Goal: Transaction & Acquisition: Purchase product/service

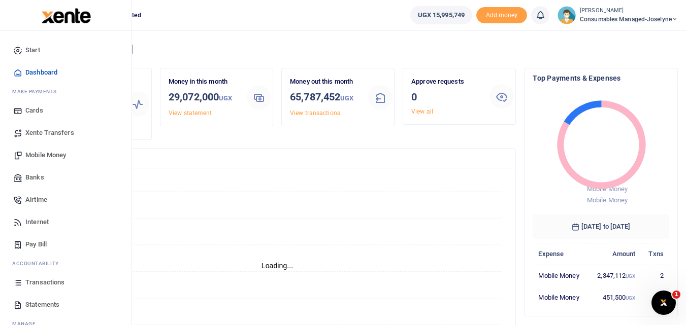
click at [40, 158] on span "Mobile Money" at bounding box center [45, 155] width 41 height 10
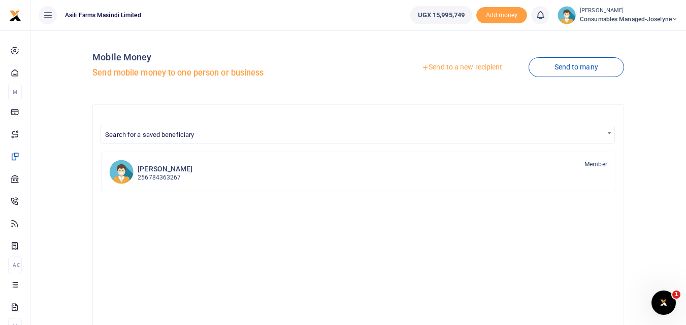
click at [440, 65] on link "Send to a new recipient" at bounding box center [461, 67] width 132 height 18
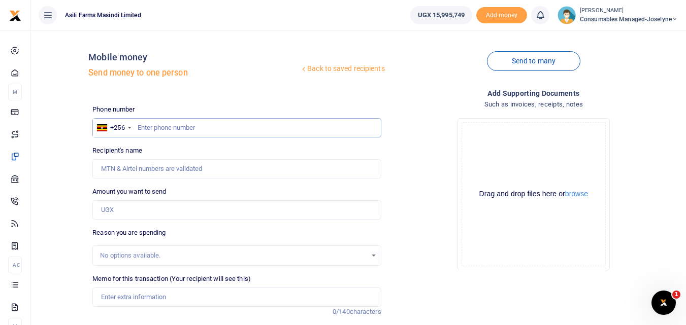
click at [158, 126] on input "text" at bounding box center [236, 127] width 288 height 19
type input "775028936"
type input "Boniface Acai"
type input "775028936"
click at [140, 210] on input "Amount you want to send" at bounding box center [236, 209] width 288 height 19
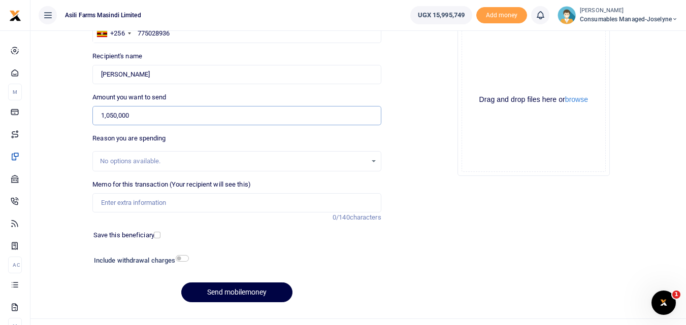
scroll to position [108, 0]
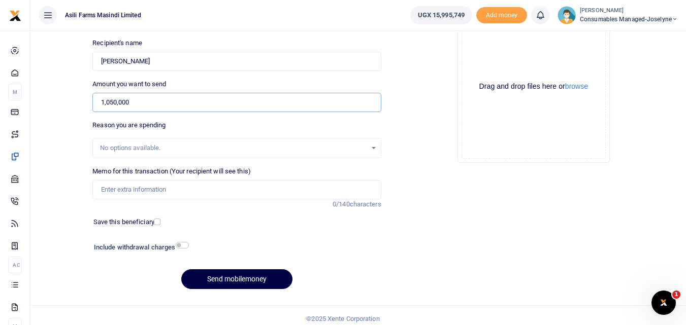
type input "1,050,000"
click at [149, 189] on input "Memo for this transaction (Your recipient will see this)" at bounding box center [236, 189] width 288 height 19
click at [117, 188] on input "Memo for this transaction (Your recipient will see this)" at bounding box center [236, 189] width 288 height 19
paste input "WK 38 /001 / 01"
click at [154, 192] on input "WK 38 /001 / 01" at bounding box center [236, 189] width 288 height 19
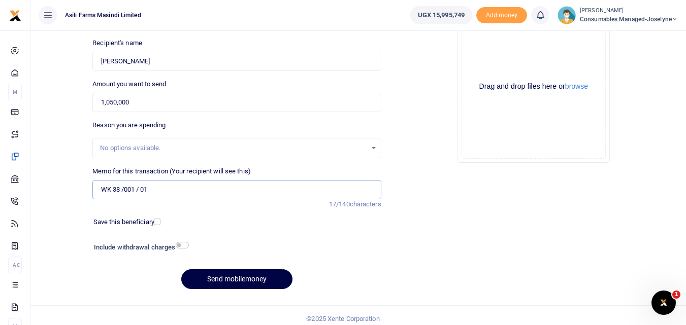
paste input "Forklift Charges"
type input "WK 38 /001 / 01 Forklift Charges"
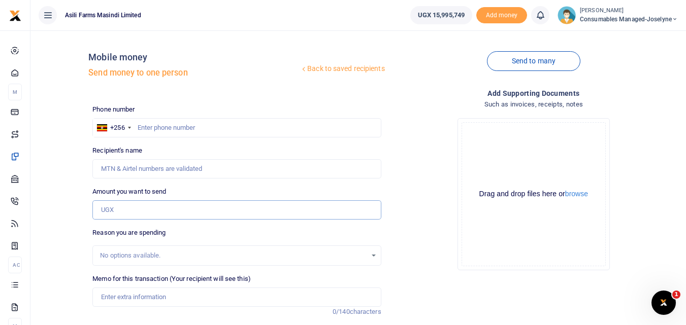
click at [124, 205] on input "Amount you want to send" at bounding box center [236, 209] width 288 height 19
paste input "WK 38 /001 / 01"
type input "WK 38 /001 / 01"
click at [159, 132] on input "text" at bounding box center [236, 127] width 288 height 19
click at [131, 172] on input "Recipient's name" at bounding box center [236, 168] width 288 height 19
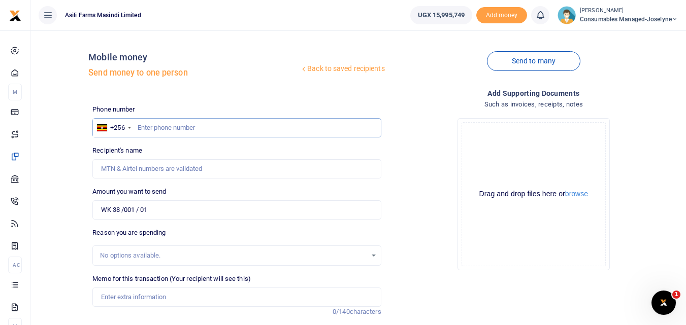
click at [155, 124] on input "text" at bounding box center [236, 127] width 288 height 19
type input "775028936"
type input "Boniface Acai"
type input "775028936"
click at [173, 210] on input "WK 38 /001 / 01" at bounding box center [236, 209] width 288 height 19
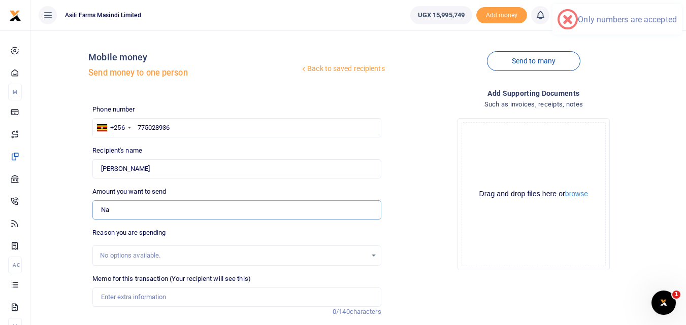
type input "N"
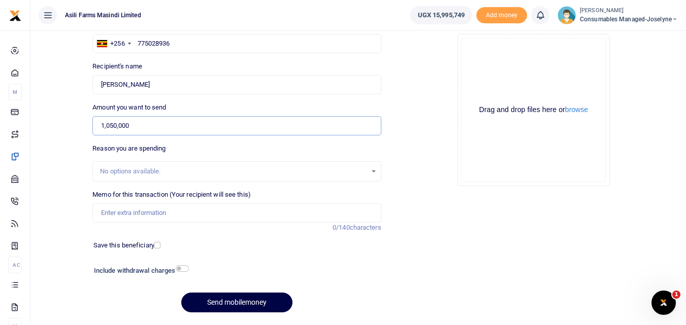
scroll to position [93, 0]
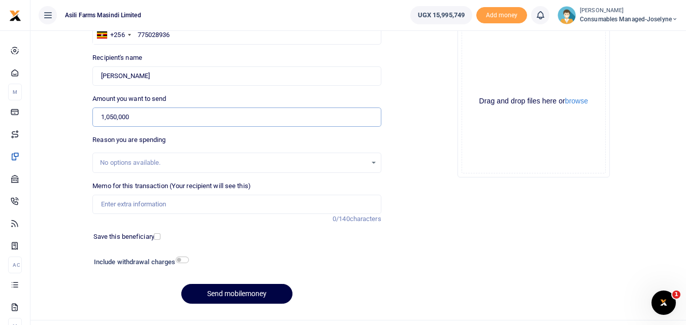
type input "1,050,000"
click at [112, 208] on input "Memo for this transaction (Your recipient will see this)" at bounding box center [236, 204] width 288 height 19
paste input "WK 38 /001 / 01"
click at [140, 206] on input "WK 38 /001 / 01 Charges for hiring forklift" at bounding box center [236, 204] width 288 height 19
type input "WK 38 001 01 Charges for hiring forklift"
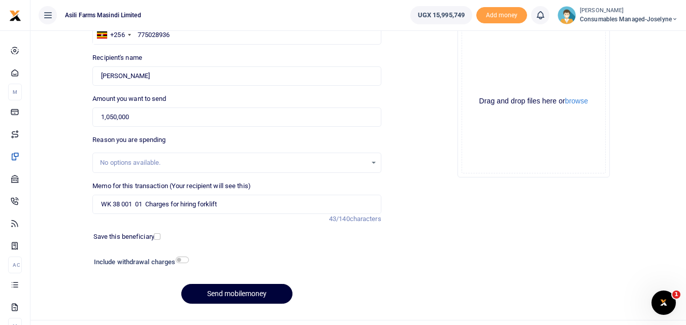
click at [239, 294] on button "Send mobilemoney" at bounding box center [236, 294] width 111 height 20
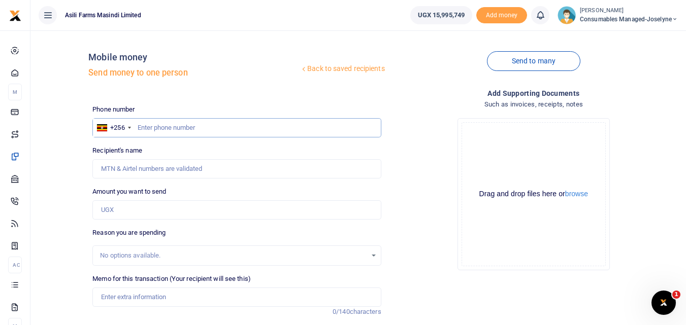
click at [153, 124] on input "text" at bounding box center [236, 127] width 288 height 19
click at [163, 128] on input "text" at bounding box center [236, 127] width 288 height 19
type input "7587337336"
type input "[PERSON_NAME]"
click at [133, 213] on input "Amount you want to send" at bounding box center [236, 209] width 288 height 19
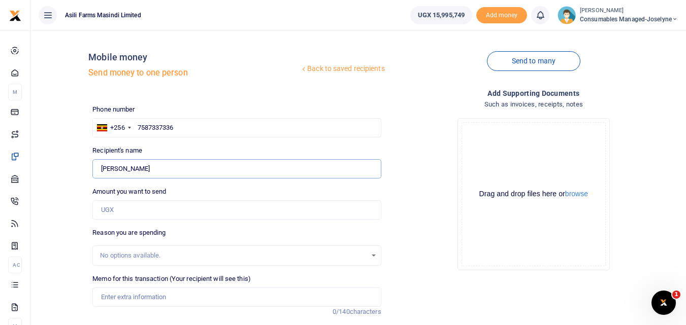
click at [124, 176] on input "Found" at bounding box center [236, 168] width 288 height 19
click at [201, 132] on input "7587337336" at bounding box center [236, 127] width 288 height 19
type input "758733736"
type input "[PERSON_NAME]"
click at [194, 125] on input "758733736" at bounding box center [236, 127] width 288 height 19
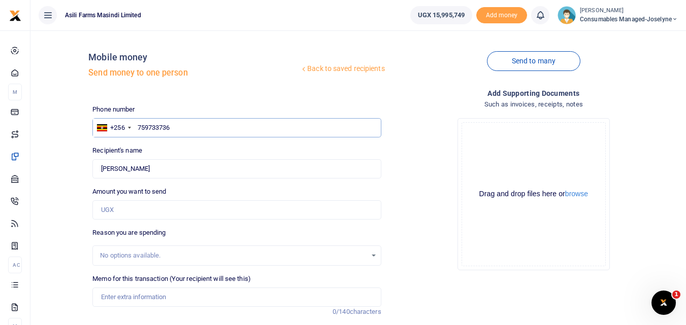
type input "759733736"
click at [139, 211] on input "Amount you want to send" at bounding box center [236, 209] width 288 height 19
type input "[PERSON_NAME]"
click at [229, 148] on div "Recipient's name Found Name is required." at bounding box center [236, 162] width 288 height 33
click at [122, 209] on input "Amount you want to send" at bounding box center [236, 209] width 288 height 19
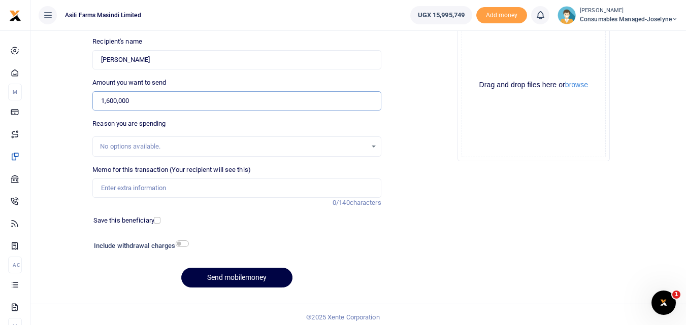
scroll to position [114, 0]
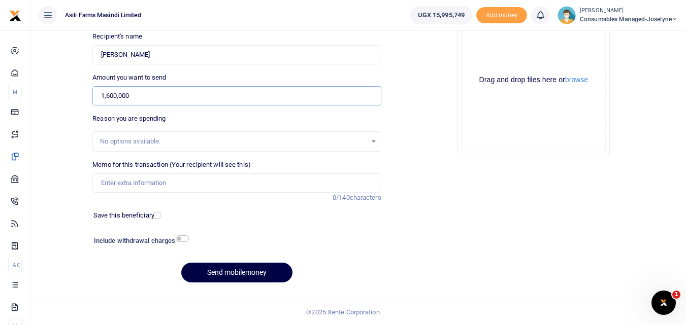
type input "1,600,000"
click at [118, 183] on input "Memo for this transaction (Your recipient will see this)" at bounding box center [236, 183] width 288 height 19
click at [114, 185] on input "Memo for this transaction (Your recipient will see this)" at bounding box center [236, 183] width 288 height 19
paste input "WK 38 /008 / 01"
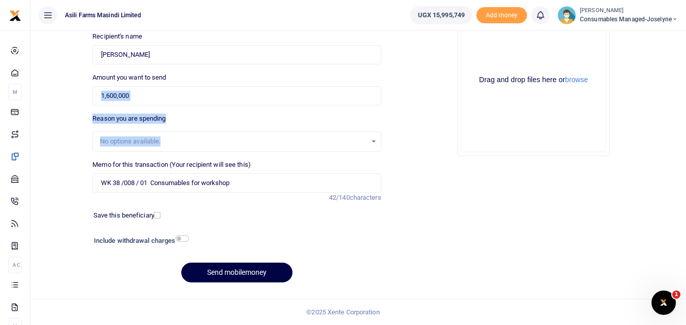
drag, startPoint x: 311, startPoint y: 134, endPoint x: 309, endPoint y: 109, distance: 25.0
click at [309, 109] on div "Phone number +256 Uganda +256 759733736 Phone is required. Recipient's name Fou…" at bounding box center [236, 140] width 296 height 301
click at [248, 193] on div "Memo for this transaction (Your recipient will see this) WK 38 /008 / 01 Consum…" at bounding box center [236, 181] width 296 height 43
click at [249, 178] on input "WK 38 /008 / 01 Consumables for workshop" at bounding box center [236, 183] width 288 height 19
click at [139, 188] on input "WK 38 /008 / 01 Consumables for general maintenance" at bounding box center [236, 183] width 288 height 19
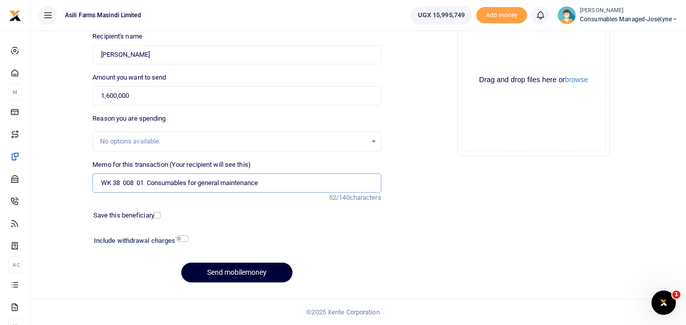
type input "WK 38 008 01 Consumables for general maintenance"
click at [246, 268] on button "Send mobilemoney" at bounding box center [236, 273] width 111 height 20
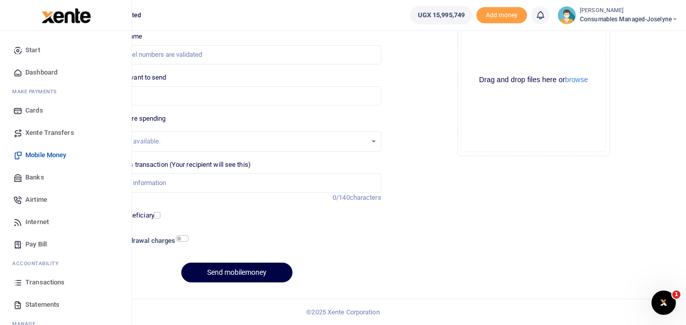
click at [14, 280] on icon at bounding box center [17, 282] width 9 height 9
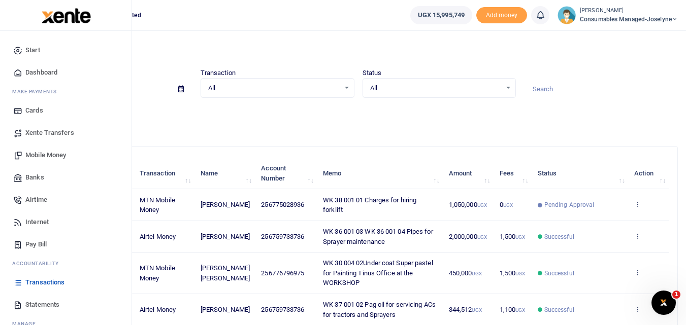
click at [45, 157] on span "Mobile Money" at bounding box center [45, 155] width 41 height 10
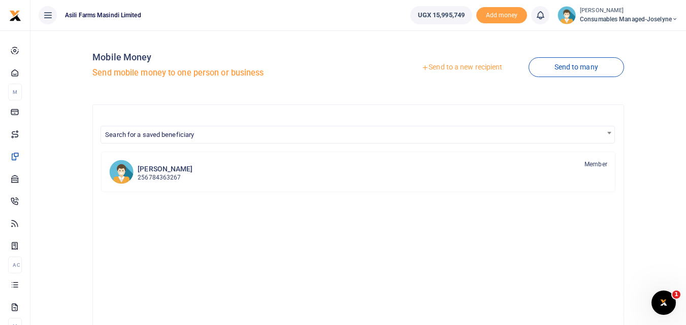
click at [456, 64] on link "Send to a new recipient" at bounding box center [461, 67] width 132 height 18
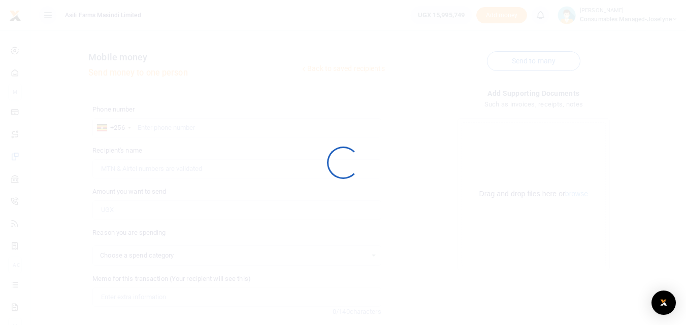
select select
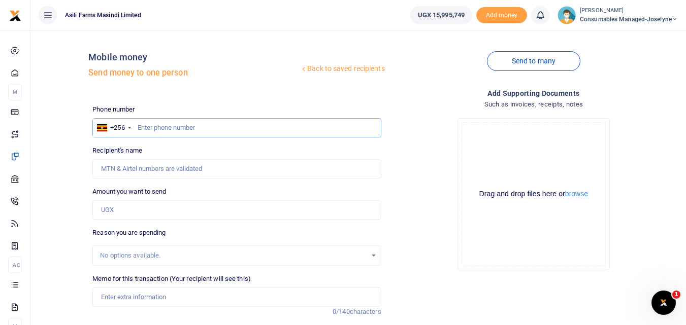
click at [160, 129] on input "text" at bounding box center [236, 127] width 288 height 19
type input "781369760"
type input "Gloria Ngonzi"
type input "781369760"
click at [133, 205] on input "Amount you want to send" at bounding box center [236, 209] width 288 height 19
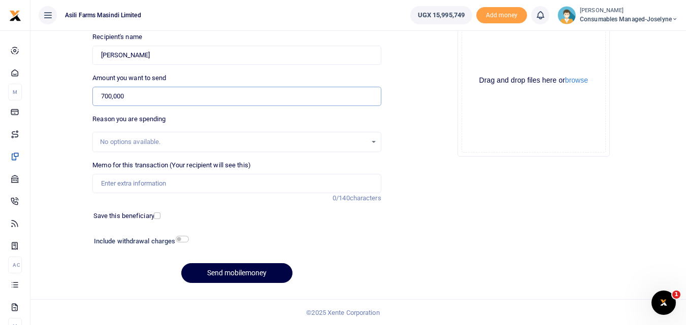
scroll to position [114, 0]
type input "700,000"
click at [124, 179] on input "Memo for this transaction (Your recipient will see this)" at bounding box center [236, 183] width 288 height 19
paste input "WK 38 /008 / 01"
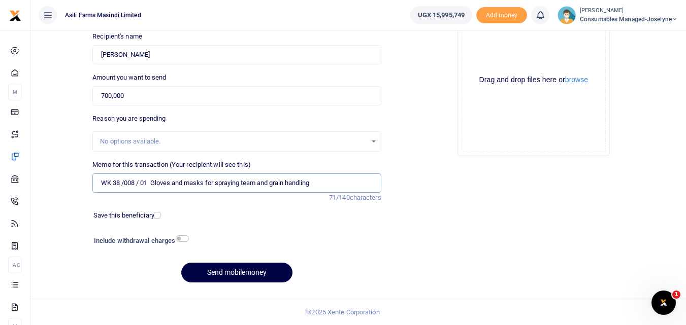
click at [138, 184] on input "WK 38 /008 / 01 Gloves and masks for spraying team and grain handling" at bounding box center [236, 183] width 288 height 19
type input "WK 38 008 01 Gloves and masks for spraying team and grain handling"
click at [222, 268] on button "Send mobilemoney" at bounding box center [236, 273] width 111 height 20
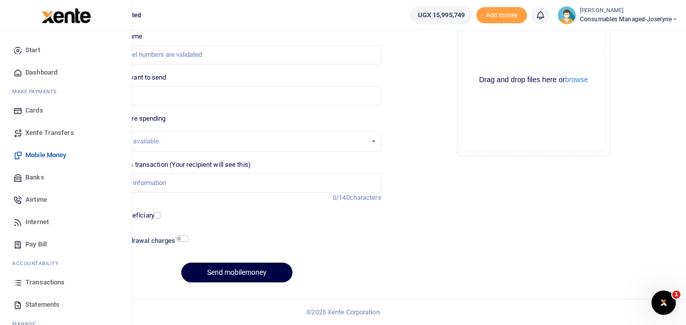
click at [19, 285] on icon at bounding box center [17, 282] width 9 height 9
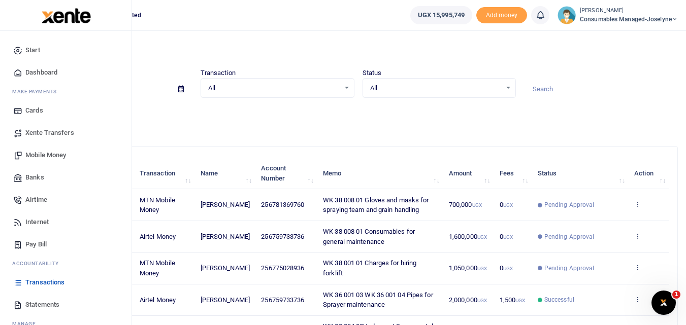
click at [41, 153] on span "Mobile Money" at bounding box center [45, 155] width 41 height 10
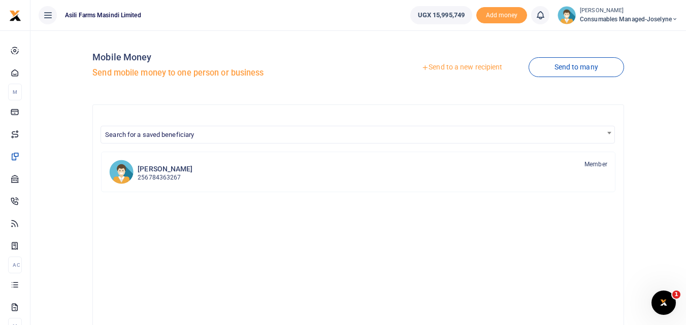
click at [462, 62] on link "Send to a new recipient" at bounding box center [461, 67] width 132 height 18
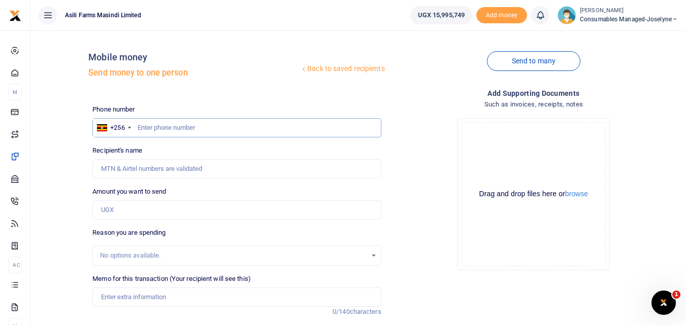
click at [157, 128] on input "text" at bounding box center [236, 127] width 288 height 19
type input "753264942"
type input "John Mutebi"
type input "753264942"
click at [133, 213] on input "Amount you want to send" at bounding box center [236, 209] width 288 height 19
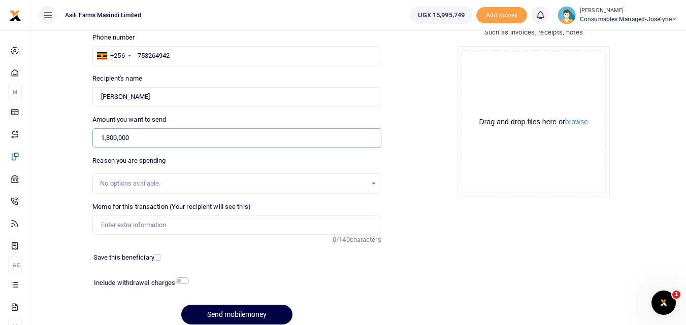
scroll to position [74, 0]
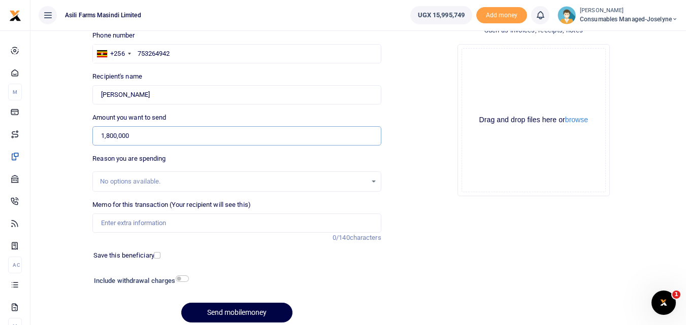
type input "1,800,000"
click at [126, 229] on input "Memo for this transaction (Your recipient will see this)" at bounding box center [236, 223] width 288 height 19
paste input "WK 38 /001 / 04"
type input "W"
paste input "WK 38 /001 / 04"
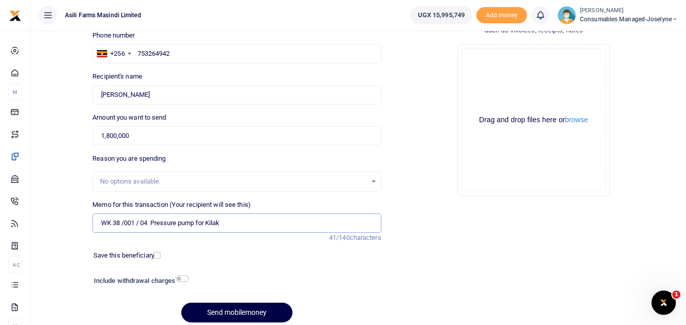
click at [140, 228] on input "WK 38 /001 / 04 Pressure pump for Kilak" at bounding box center [236, 223] width 288 height 19
click at [228, 225] on input "WK 38 001 04 Pressure pump for Kilak" at bounding box center [236, 223] width 288 height 19
type input "WK 38 001 04 Pressure pump for Kilak"
click at [223, 311] on button "Send mobilemoney" at bounding box center [236, 313] width 111 height 20
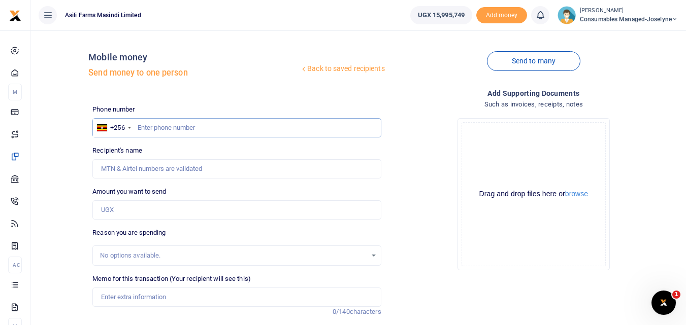
click at [175, 131] on input "text" at bounding box center [236, 127] width 288 height 19
type input "777460006"
click at [153, 201] on input "Amount you want to send" at bounding box center [236, 209] width 288 height 19
type input "1,000,000"
click at [178, 164] on input "Recipient's name" at bounding box center [236, 168] width 288 height 19
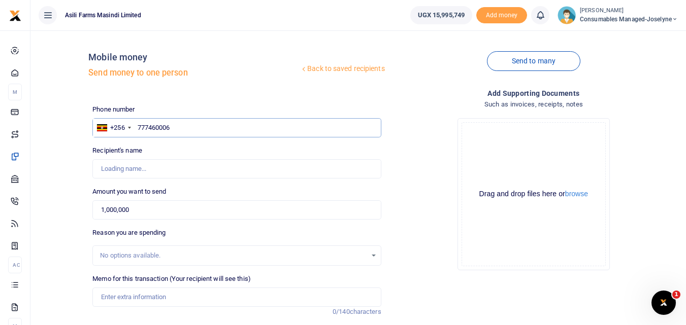
click at [192, 131] on input "777460006" at bounding box center [236, 127] width 288 height 19
type input "7"
click at [154, 208] on input "1,000,000" at bounding box center [236, 209] width 288 height 19
click at [188, 128] on input "777460006" at bounding box center [236, 127] width 288 height 19
type input "7"
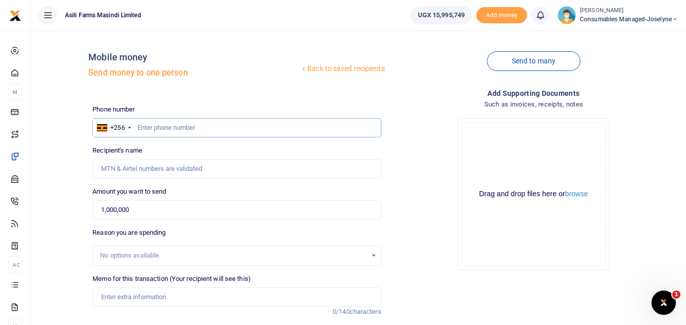
type input "Harriet Namirimu"
click at [155, 124] on input "text" at bounding box center [236, 127] width 288 height 19
click at [416, 193] on div "Drop your files here Drag and drop files here or browse Powered by Uppy" at bounding box center [533, 194] width 288 height 168
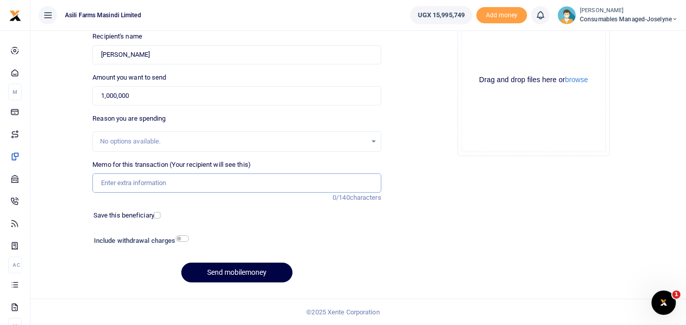
click at [131, 184] on input "Memo for this transaction (Your recipient will see this)" at bounding box center [236, 183] width 288 height 19
paste input "WK 38 /008 / 02"
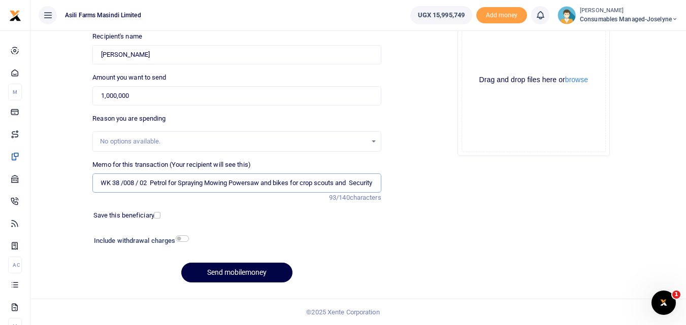
scroll to position [0, 8]
type input "WK 38 /008 / 02 Petrol for Spraying Mowing Powersaw and bikes for crop scouts a…"
click at [256, 269] on button "Send mobilemoney" at bounding box center [236, 273] width 111 height 20
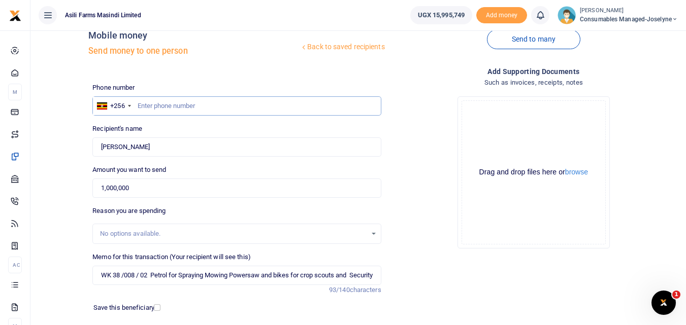
scroll to position [20, 0]
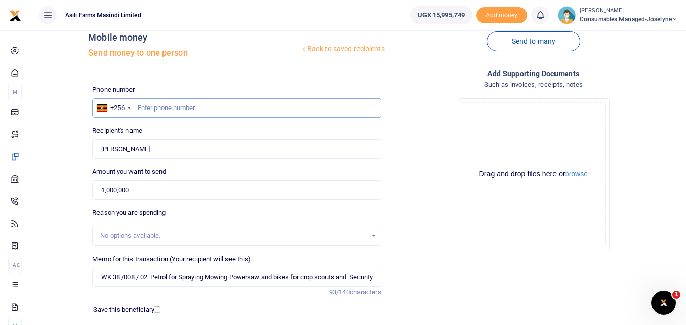
click at [190, 100] on input "text" at bounding box center [236, 107] width 288 height 19
type input "777460006"
click at [182, 193] on input "1,000,000" at bounding box center [236, 190] width 288 height 19
click at [188, 142] on input "Found" at bounding box center [236, 149] width 288 height 19
click at [141, 279] on input "WK 38 /008 / 02 Petrol for Spraying Mowing Powersaw and bikes for crop scouts a…" at bounding box center [236, 277] width 288 height 19
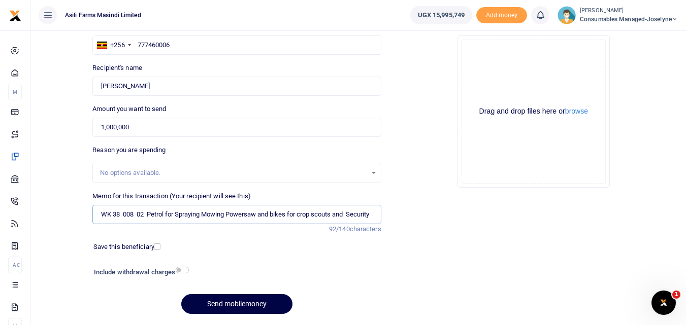
scroll to position [114, 0]
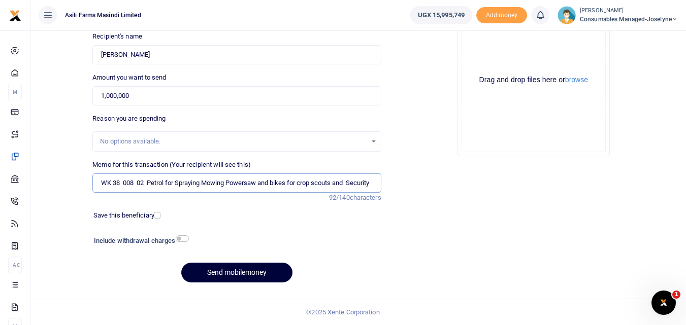
type input "WK 38 008 02 Petrol for Spraying Mowing Powersaw and bikes for crop scouts and …"
click at [238, 278] on button "Send mobilemoney" at bounding box center [236, 273] width 111 height 20
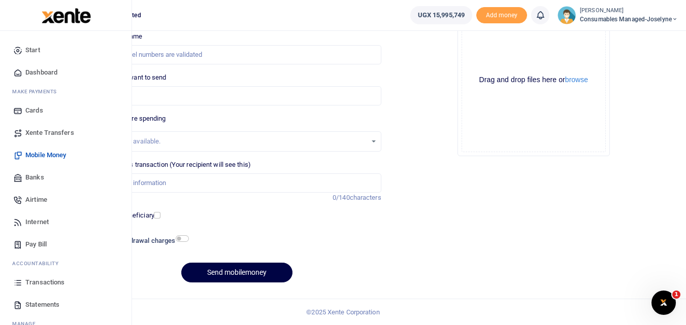
click at [16, 281] on icon at bounding box center [17, 282] width 9 height 9
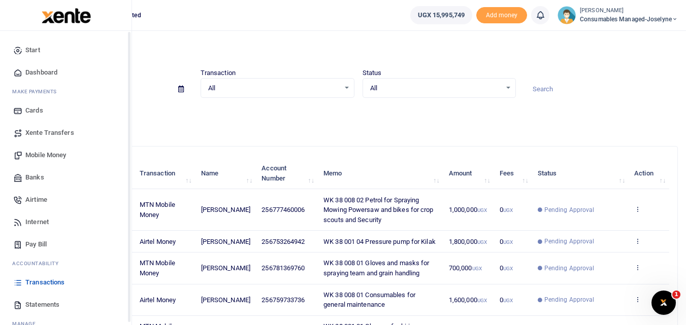
click at [18, 284] on icon at bounding box center [17, 282] width 9 height 9
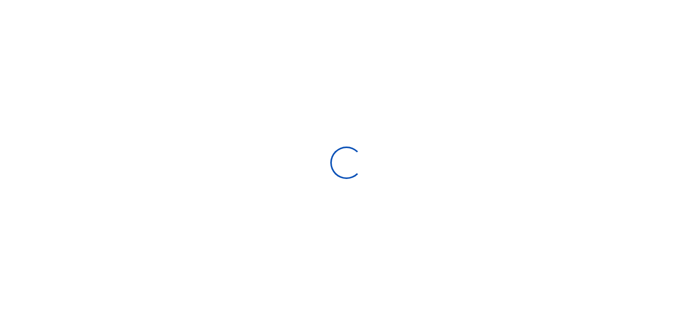
select select
type input "[DATE] - [DATE]"
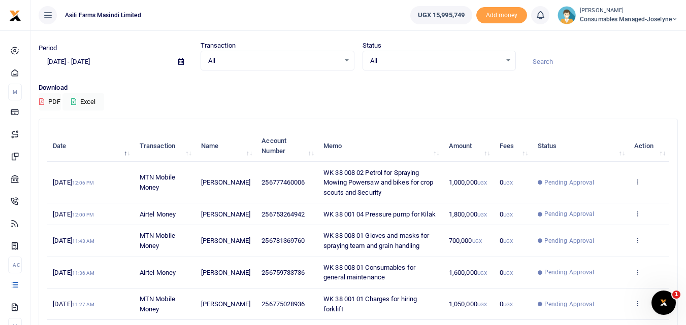
scroll to position [25, 0]
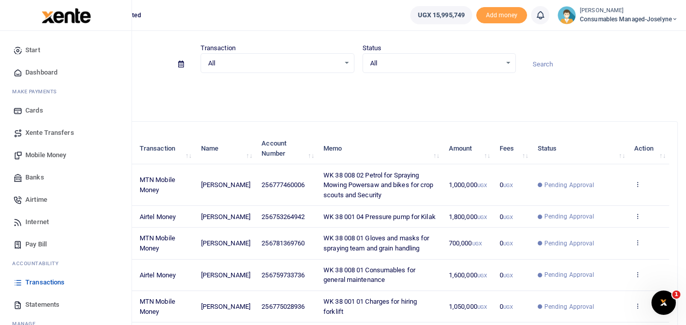
click at [39, 155] on span "Mobile Money" at bounding box center [45, 155] width 41 height 10
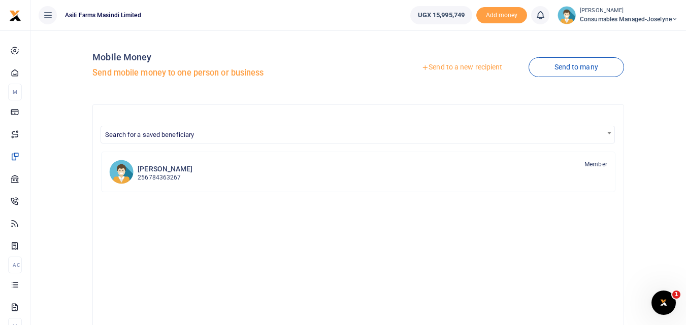
click at [468, 60] on link "Send to a new recipient" at bounding box center [461, 67] width 132 height 18
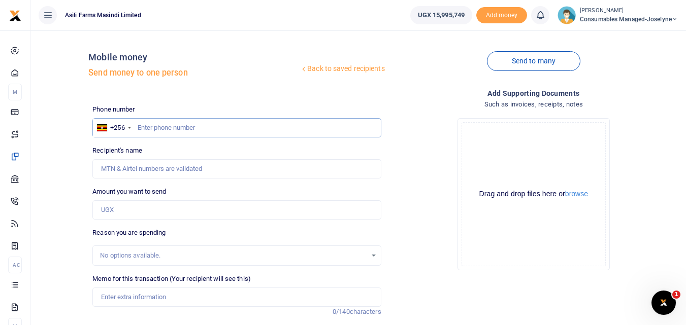
click at [163, 125] on input "text" at bounding box center [236, 127] width 288 height 19
type input "704074242"
click at [151, 212] on input "Amount you want to send" at bounding box center [236, 209] width 288 height 19
type input "[PERSON_NAME]"
click at [255, 169] on input "Found" at bounding box center [236, 168] width 288 height 19
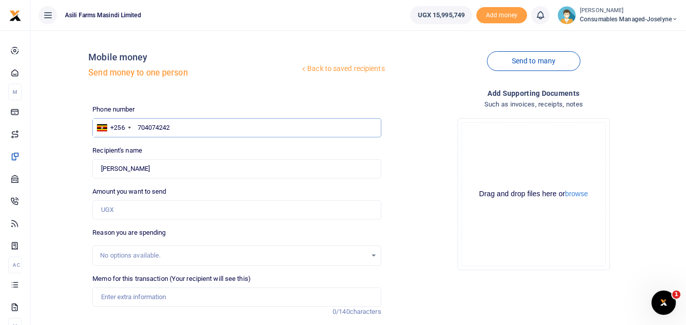
click at [191, 125] on input "704074242" at bounding box center [236, 127] width 288 height 19
type input "7"
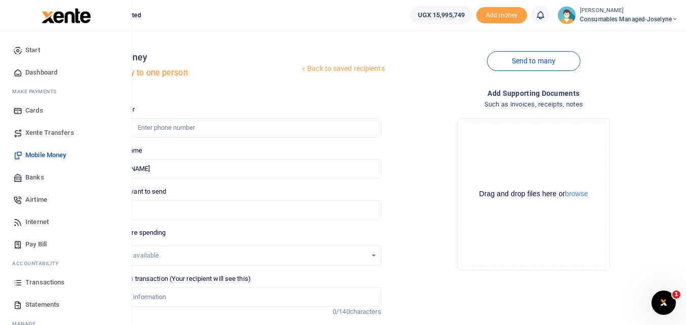
click at [36, 153] on span "Mobile Money" at bounding box center [45, 155] width 41 height 10
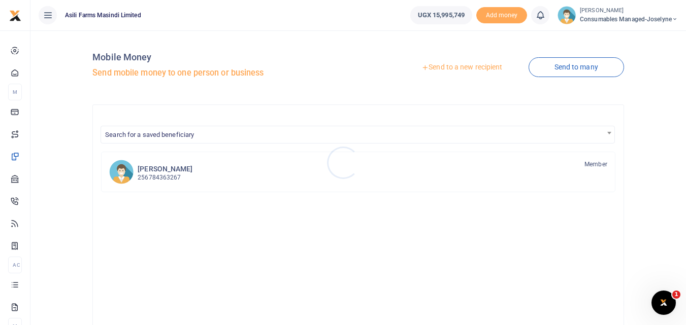
click at [453, 64] on div at bounding box center [343, 162] width 686 height 325
click at [453, 64] on link "Send to a new recipient" at bounding box center [461, 67] width 132 height 18
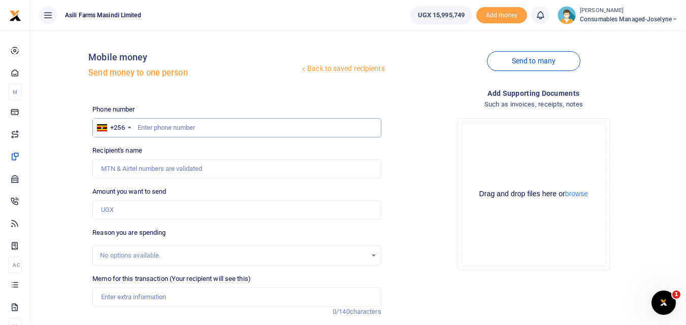
click at [155, 129] on input "text" at bounding box center [236, 127] width 288 height 19
type input "704074242"
type input "[PERSON_NAME]"
type input "704074242"
click at [139, 205] on input "Amount you want to send" at bounding box center [236, 209] width 288 height 19
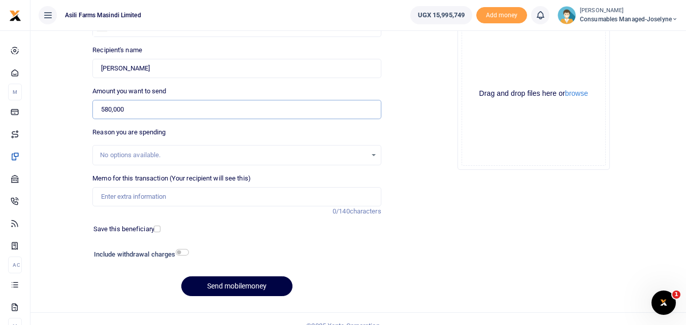
scroll to position [104, 0]
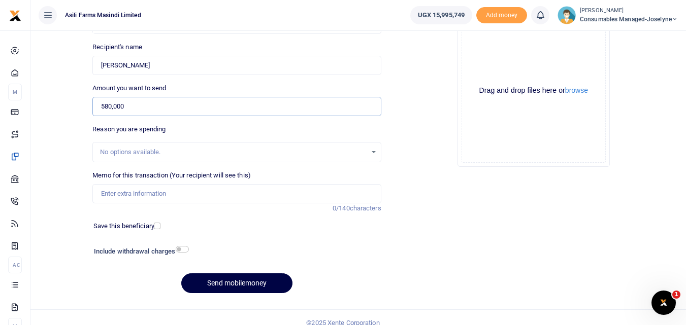
type input "580,000"
click at [118, 196] on input "Memo for this transaction (Your recipient will see this)" at bounding box center [236, 193] width 288 height 19
paste input "WK 38 /001 / 17"
click at [166, 193] on input "WK 38 /001 / 17" at bounding box center [236, 193] width 288 height 19
type input "W"
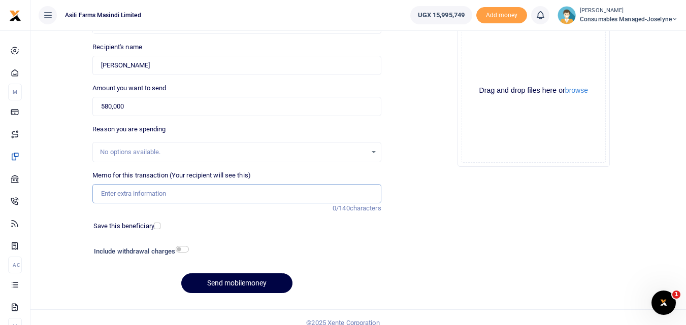
paste input "WK 38 /001 / 23"
click at [189, 191] on input "WK 38 /001 / 23 Repairing" at bounding box center [236, 193] width 288 height 19
paste input "Service and repairing UBD (Tie rod ends, Suspension bushes , Spring and Break p…"
click at [159, 195] on input "WK 38 /001 / 23 Service and repairing UBD (Tie rod ends, Suspension bushes , Sp…" at bounding box center [236, 193] width 288 height 19
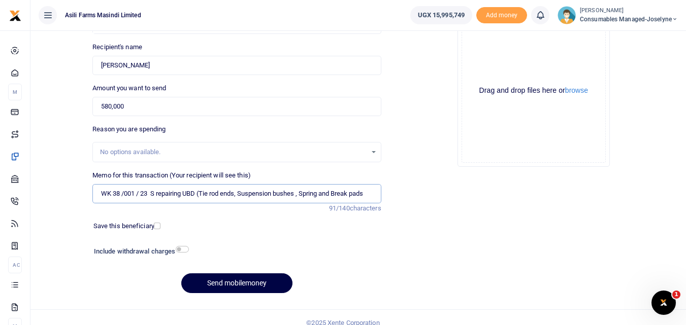
scroll to position [0, 0]
click at [356, 194] on input "WK 38 /001 / 23 Charges(Tie rod ends, Suspension bushes , Spring and Break pads" at bounding box center [236, 193] width 288 height 19
click at [141, 197] on input "WK 38 /001 / 23 Charges for" at bounding box center [236, 193] width 288 height 19
click at [201, 192] on input "WK 38 001 23 Charges for" at bounding box center [236, 193] width 288 height 19
click at [247, 194] on input "WK 38 001 23 Charges for repairing UBD" at bounding box center [236, 193] width 288 height 19
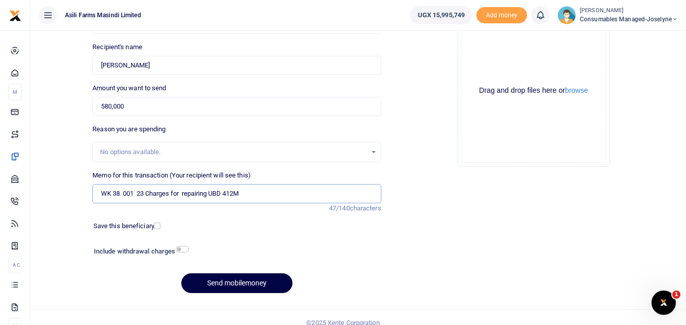
click at [180, 195] on input "WK 38 001 23 Charges for repairing UBD 412M" at bounding box center [236, 193] width 288 height 19
type input "WK 38 001 23 Spares for UBD 412M"
click at [213, 290] on button "Send mobilemoney" at bounding box center [236, 284] width 111 height 20
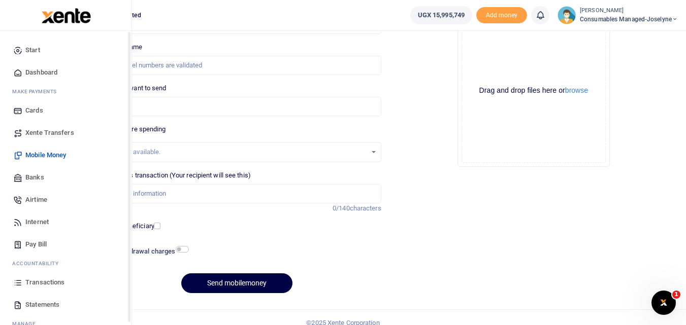
click at [16, 285] on icon at bounding box center [17, 282] width 9 height 9
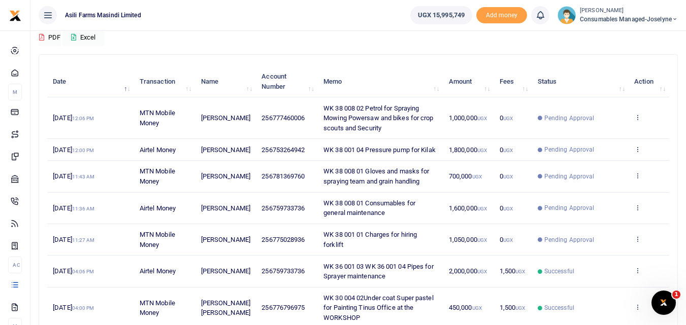
scroll to position [91, 0]
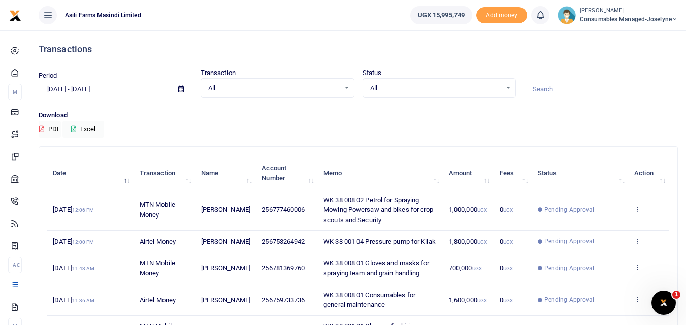
scroll to position [2, 0]
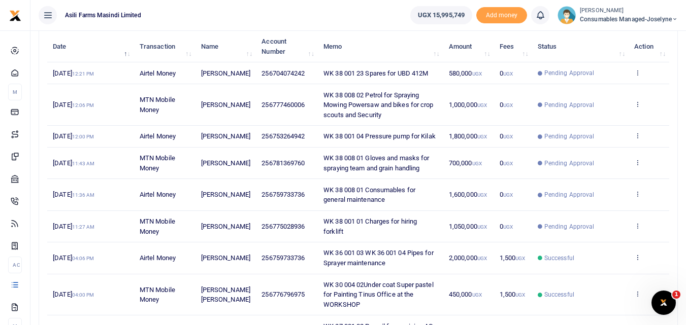
scroll to position [130, 0]
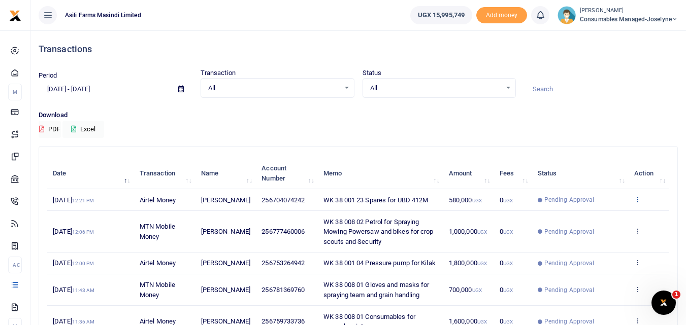
click at [637, 203] on icon at bounding box center [637, 199] width 7 height 7
click at [604, 223] on link "View details" at bounding box center [600, 221] width 80 height 14
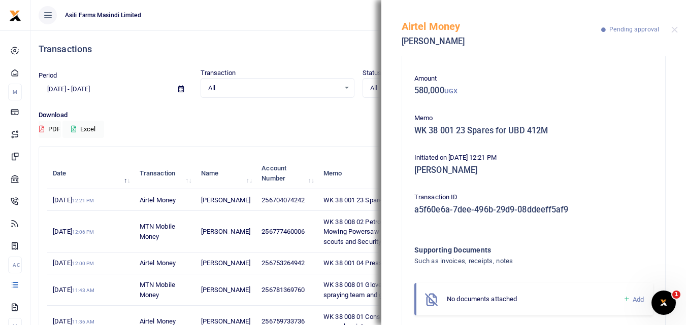
scroll to position [60, 0]
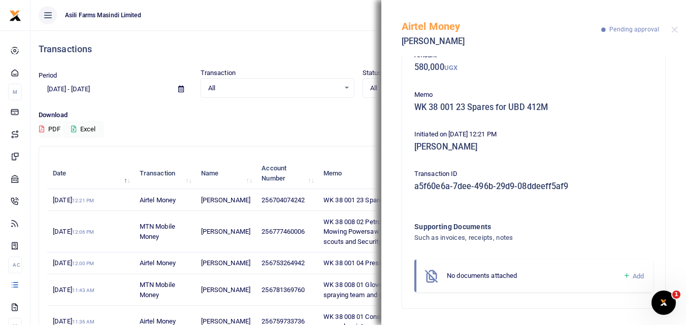
click at [623, 274] on icon at bounding box center [627, 276] width 8 height 9
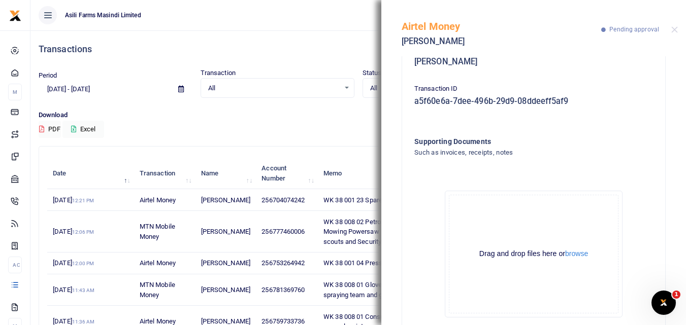
scroll to position [175, 0]
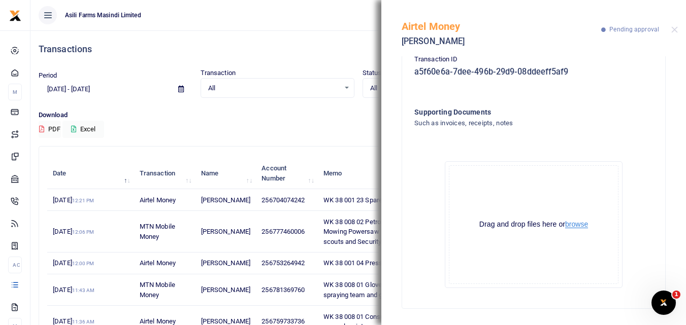
click at [580, 221] on button "browse" at bounding box center [576, 225] width 23 height 8
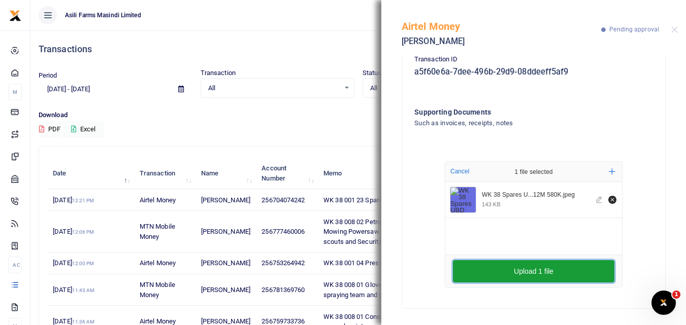
click at [509, 274] on button "Upload 1 file" at bounding box center [533, 271] width 161 height 22
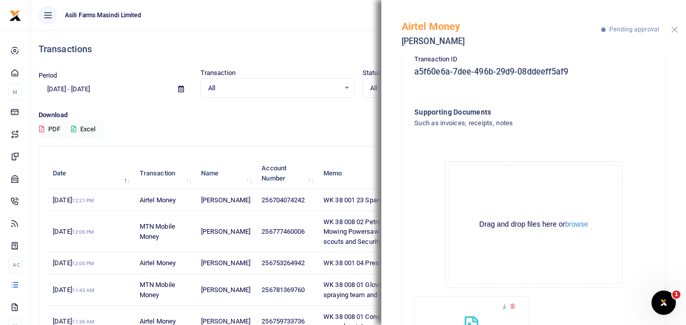
click at [673, 30] on button "Close" at bounding box center [674, 29] width 7 height 7
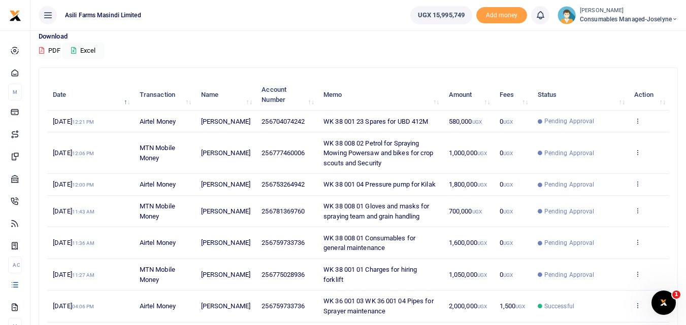
scroll to position [86, 0]
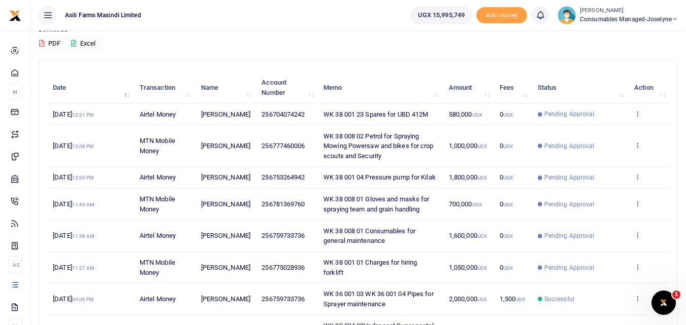
click at [640, 149] on icon at bounding box center [637, 145] width 7 height 7
click at [598, 172] on link "View details" at bounding box center [600, 172] width 80 height 14
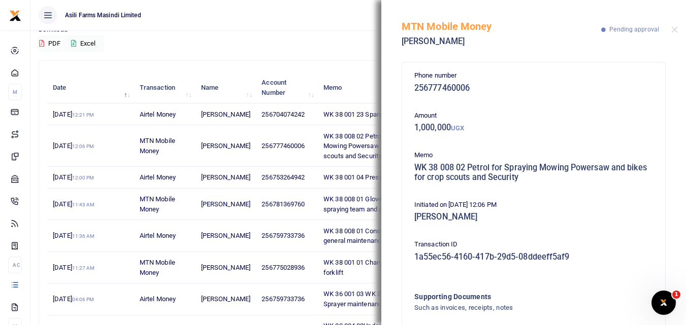
scroll to position [71, 0]
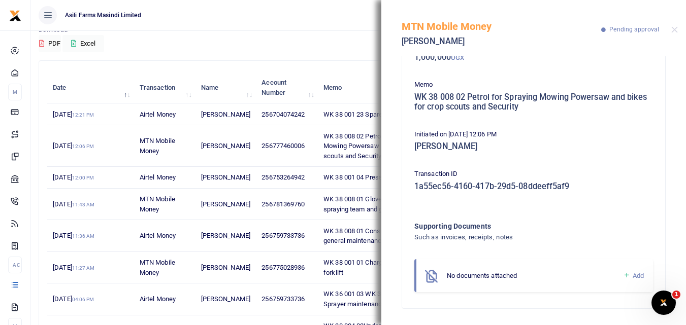
click at [623, 277] on icon at bounding box center [627, 275] width 8 height 9
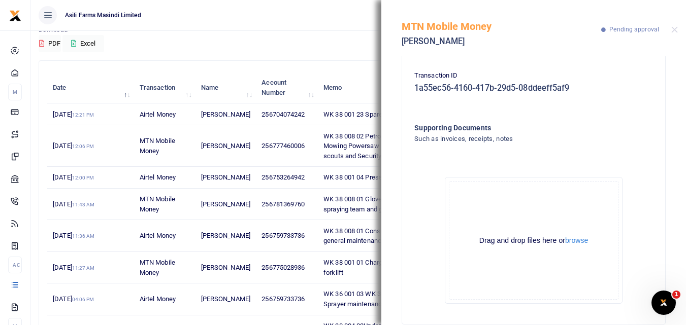
scroll to position [168, 0]
click at [572, 242] on button "browse" at bounding box center [576, 242] width 23 height 8
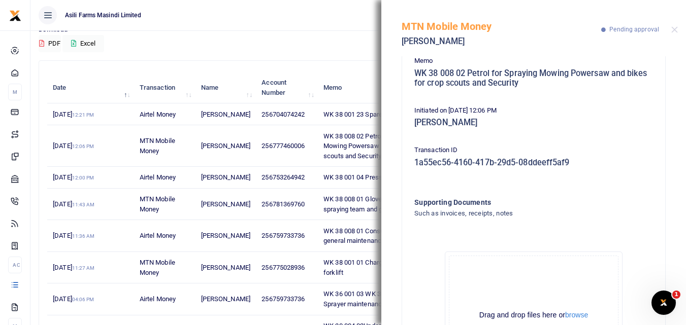
scroll to position [185, 0]
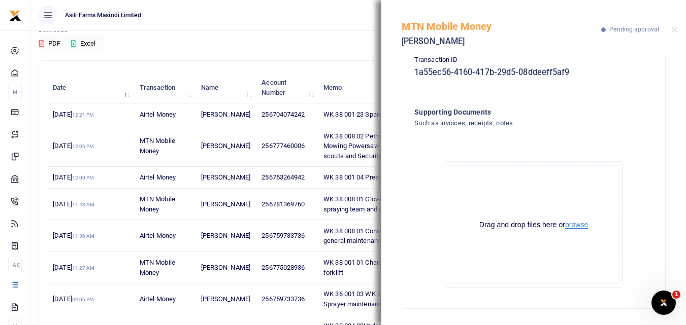
click at [574, 222] on button "browse" at bounding box center [576, 225] width 23 height 8
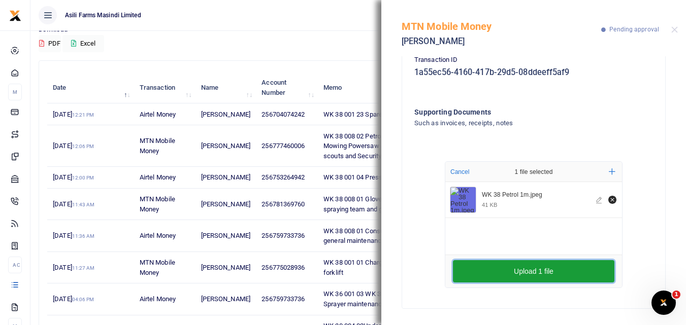
click at [485, 266] on button "Upload 1 file" at bounding box center [533, 271] width 161 height 22
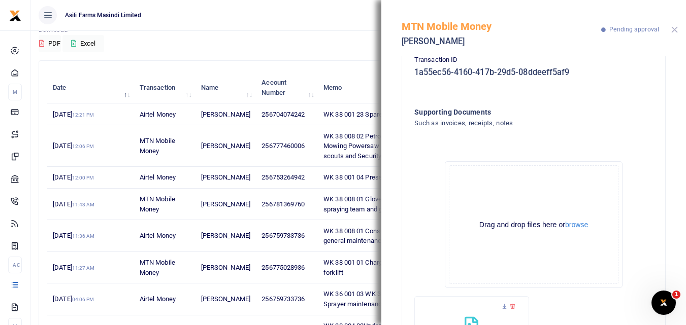
click at [675, 30] on button "Close" at bounding box center [674, 29] width 7 height 7
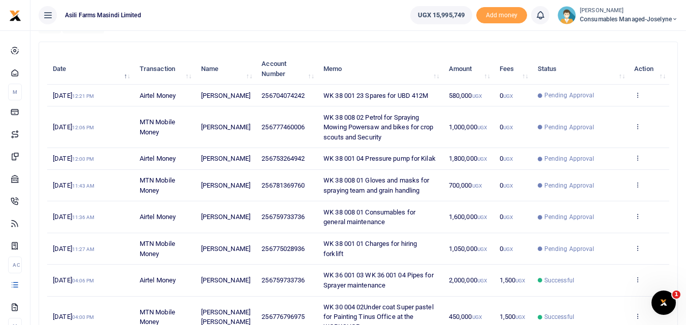
scroll to position [104, 0]
click at [635, 162] on icon at bounding box center [637, 158] width 7 height 7
click at [603, 188] on link "View details" at bounding box center [600, 191] width 80 height 14
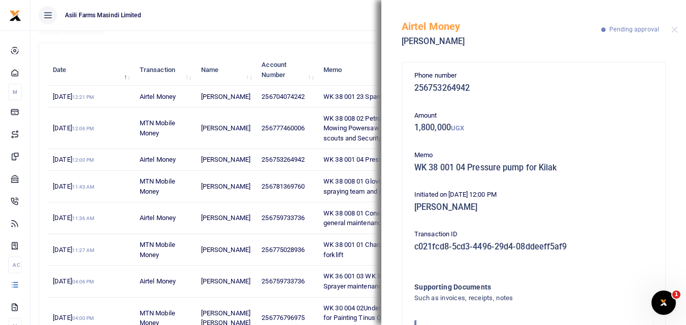
scroll to position [60, 0]
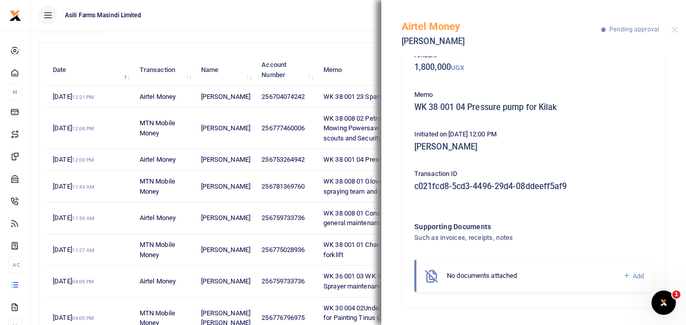
click at [623, 277] on icon at bounding box center [627, 276] width 8 height 9
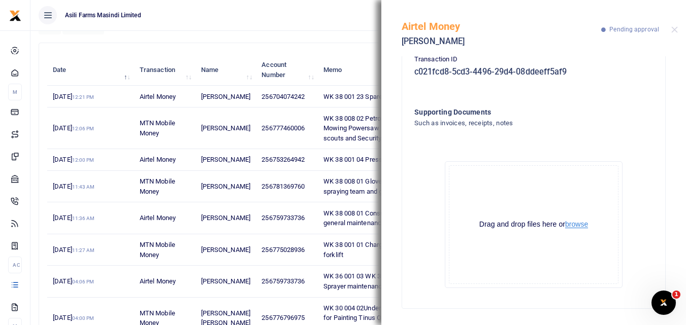
click at [573, 222] on button "browse" at bounding box center [576, 225] width 23 height 8
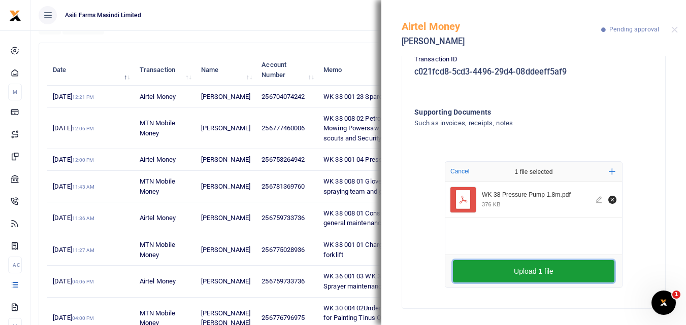
click at [493, 278] on button "Upload 1 file" at bounding box center [533, 271] width 161 height 22
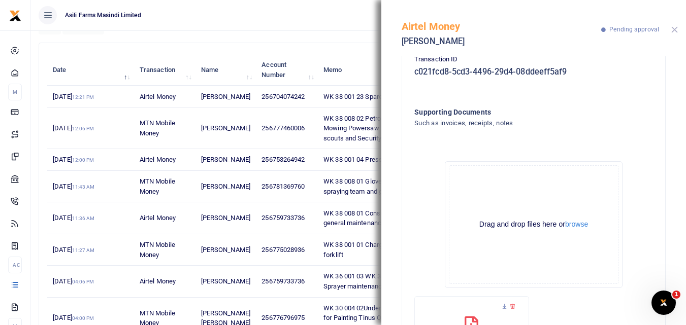
click at [674, 28] on button "Close" at bounding box center [674, 29] width 7 height 7
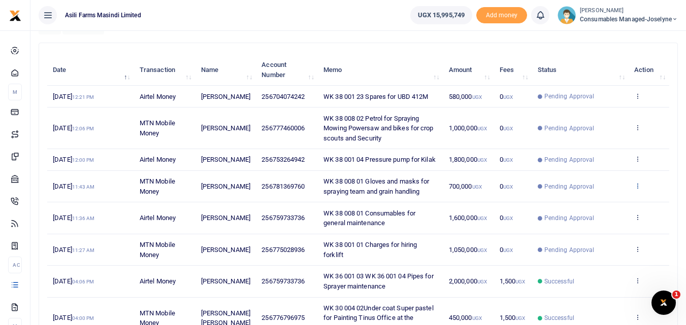
click at [635, 189] on icon at bounding box center [637, 185] width 7 height 7
click at [606, 224] on link "View details" at bounding box center [600, 223] width 80 height 14
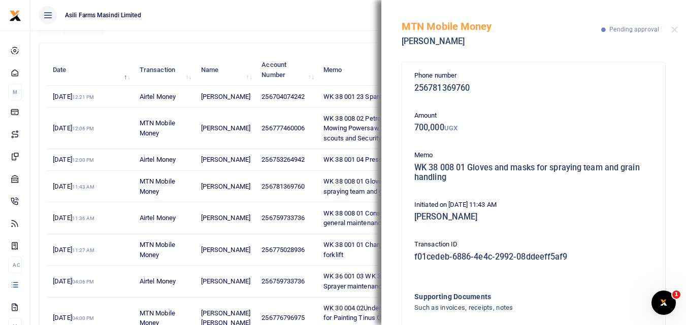
scroll to position [71, 0]
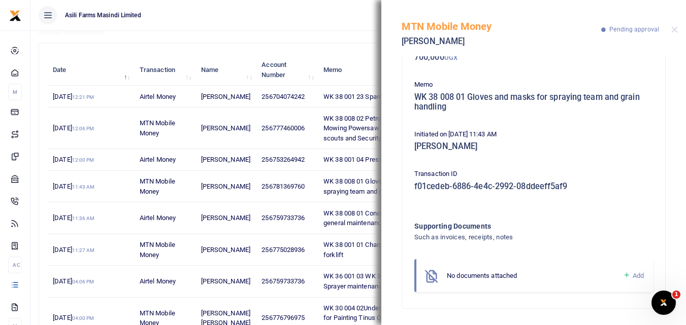
click at [623, 277] on icon at bounding box center [627, 275] width 8 height 9
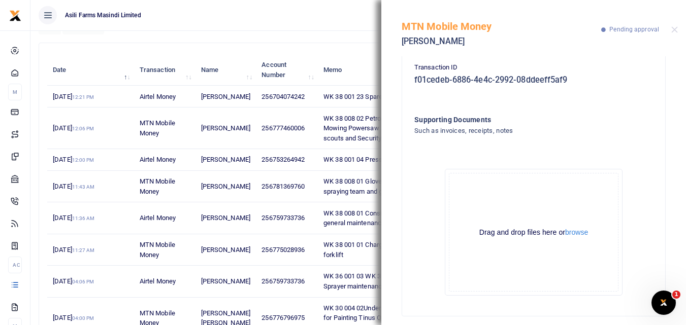
scroll to position [185, 0]
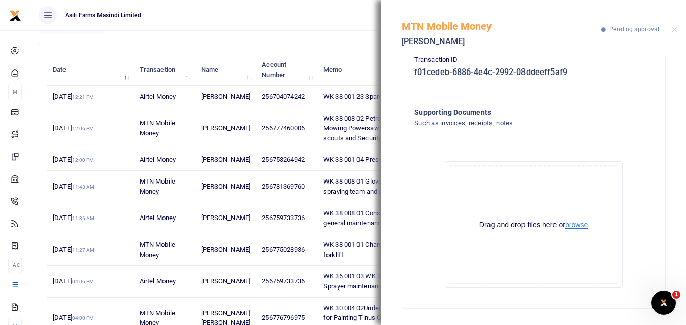
click at [580, 223] on button "browse" at bounding box center [576, 225] width 23 height 8
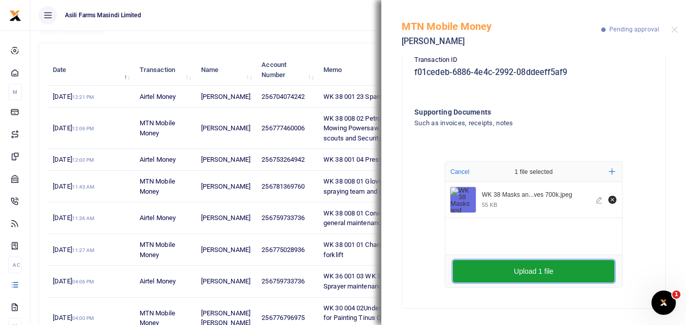
click at [469, 267] on button "Upload 1 file" at bounding box center [533, 271] width 161 height 22
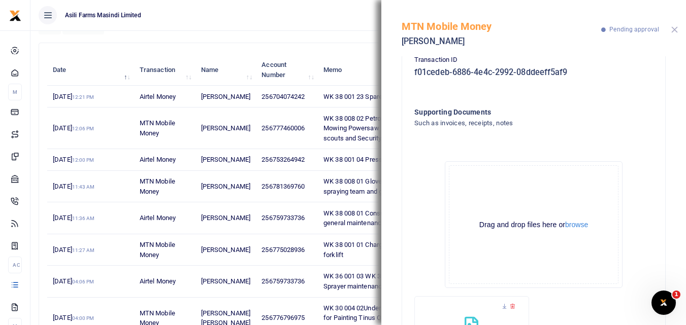
click at [674, 31] on button "Close" at bounding box center [674, 29] width 7 height 7
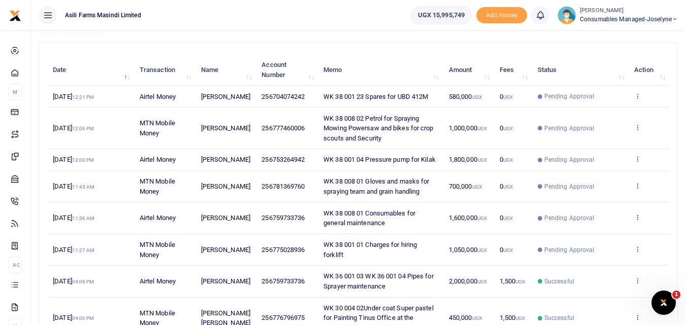
click at [636, 221] on icon at bounding box center [637, 217] width 7 height 7
click at [594, 258] on link "View details" at bounding box center [600, 254] width 80 height 14
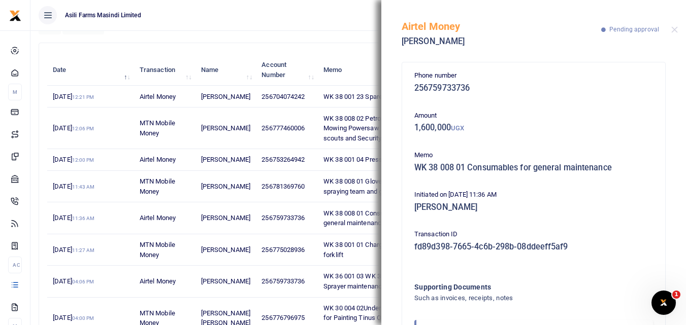
scroll to position [60, 0]
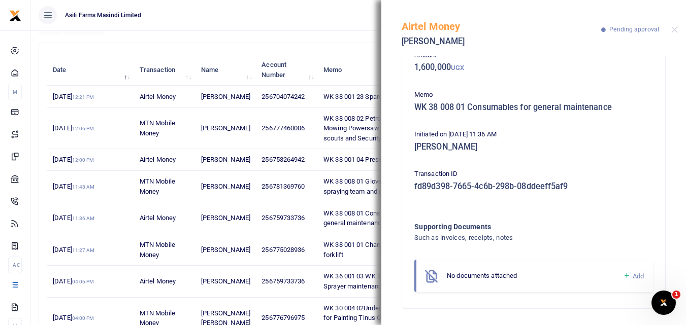
click at [623, 274] on icon at bounding box center [627, 276] width 8 height 9
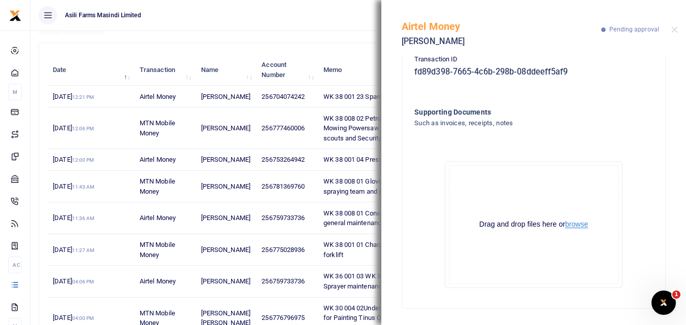
click at [577, 226] on button "browse" at bounding box center [576, 225] width 23 height 8
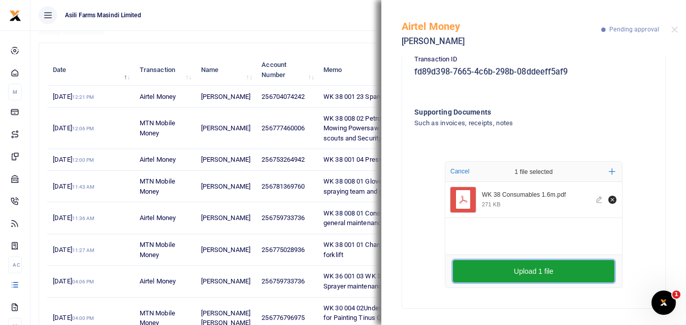
click at [518, 275] on button "Upload 1 file" at bounding box center [533, 271] width 161 height 22
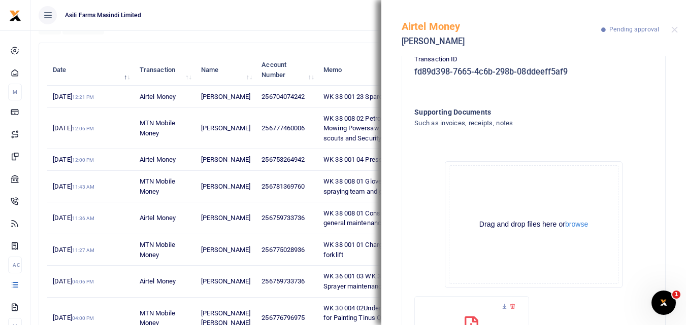
click at [672, 24] on div "Airtel Money [PERSON_NAME] Pending approval" at bounding box center [533, 28] width 305 height 56
click at [674, 32] on button "Close" at bounding box center [674, 29] width 7 height 7
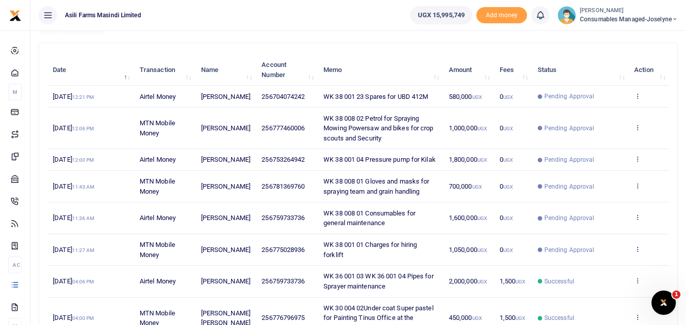
click at [638, 253] on icon at bounding box center [637, 249] width 7 height 7
click at [602, 291] on link "View details" at bounding box center [600, 286] width 80 height 14
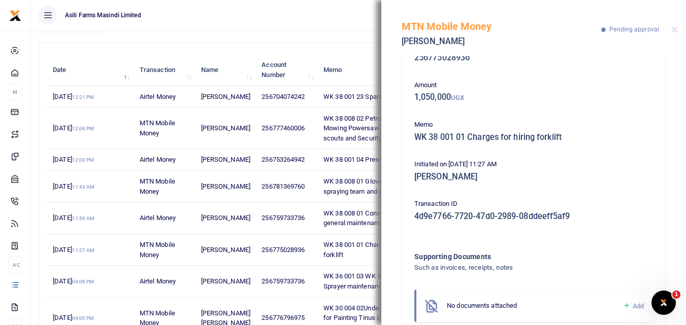
scroll to position [60, 0]
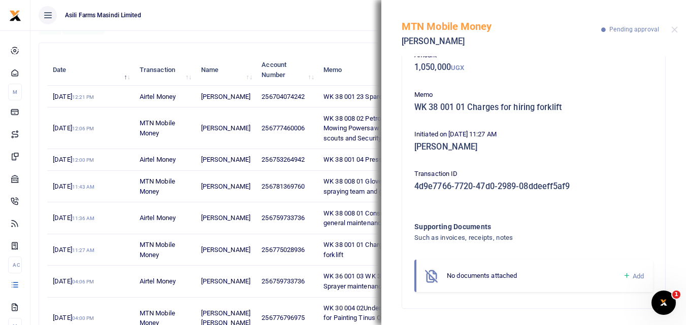
click at [623, 280] on icon at bounding box center [627, 276] width 8 height 9
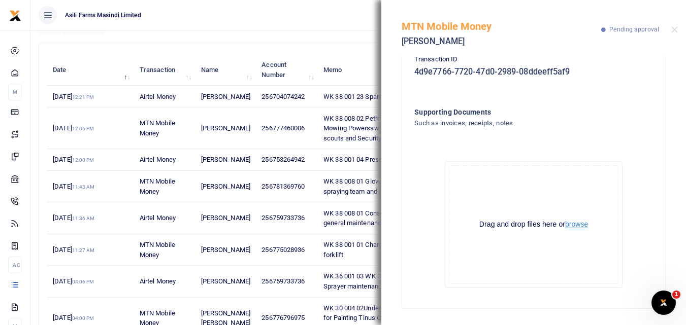
click at [579, 227] on button "browse" at bounding box center [576, 225] width 23 height 8
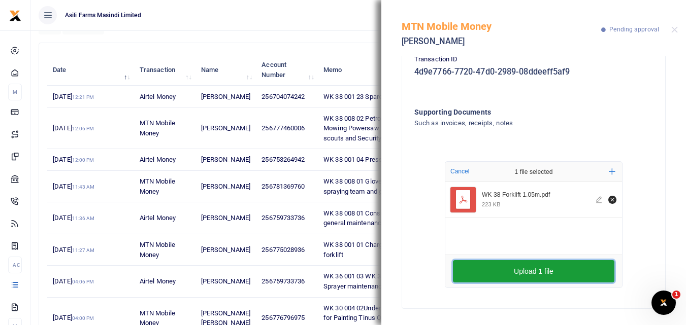
click at [483, 274] on button "Upload 1 file" at bounding box center [533, 271] width 161 height 22
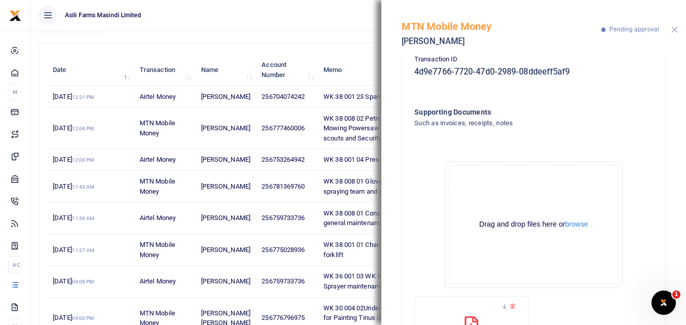
click at [674, 31] on button "Close" at bounding box center [674, 29] width 7 height 7
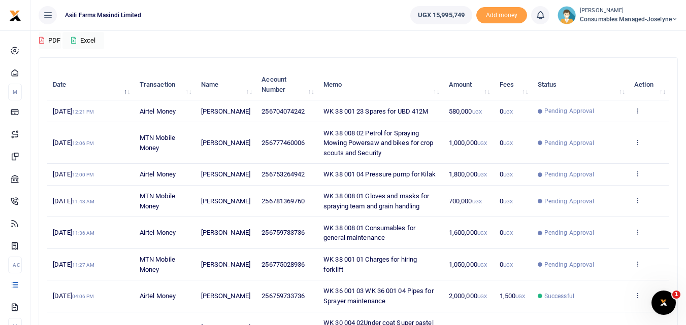
scroll to position [85, 0]
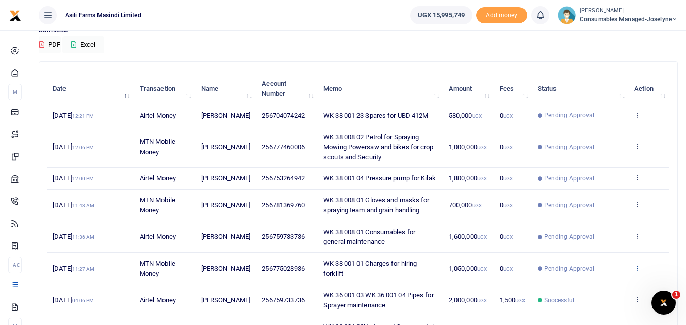
click at [636, 272] on icon at bounding box center [637, 267] width 7 height 7
click at [605, 237] on link "View details" at bounding box center [600, 230] width 80 height 14
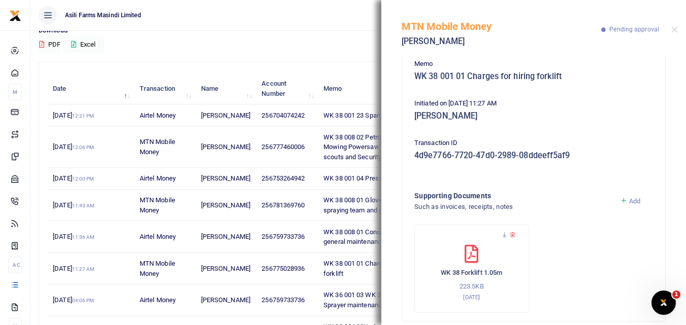
scroll to position [0, 0]
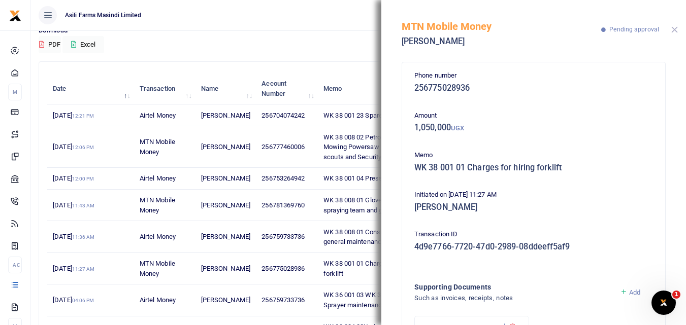
click at [675, 28] on button "Close" at bounding box center [674, 29] width 7 height 7
